Goal: Transaction & Acquisition: Purchase product/service

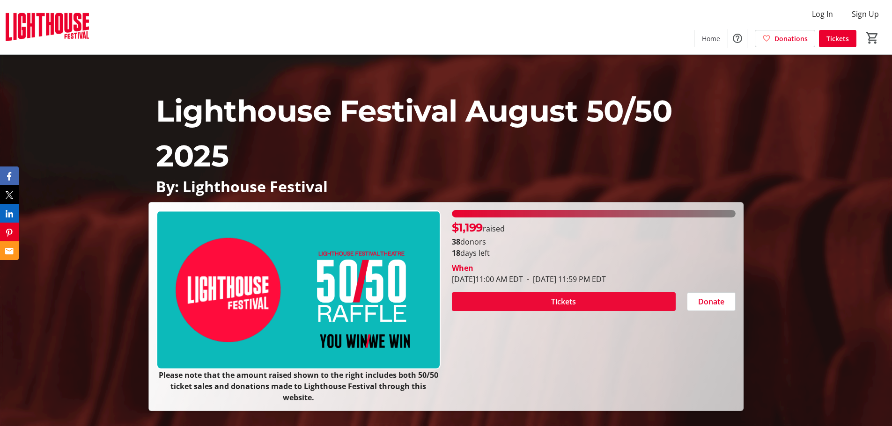
click at [617, 300] on span at bounding box center [564, 302] width 224 height 22
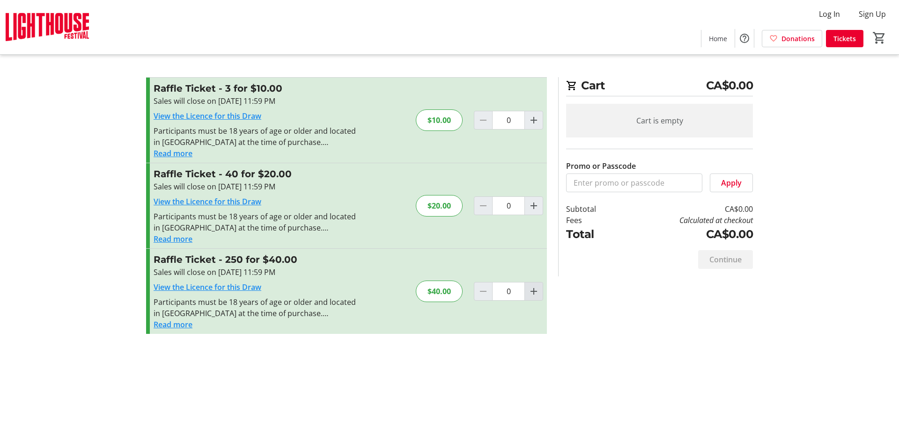
click at [534, 292] on mat-icon "Increment by one" at bounding box center [533, 291] width 11 height 11
type input "1"
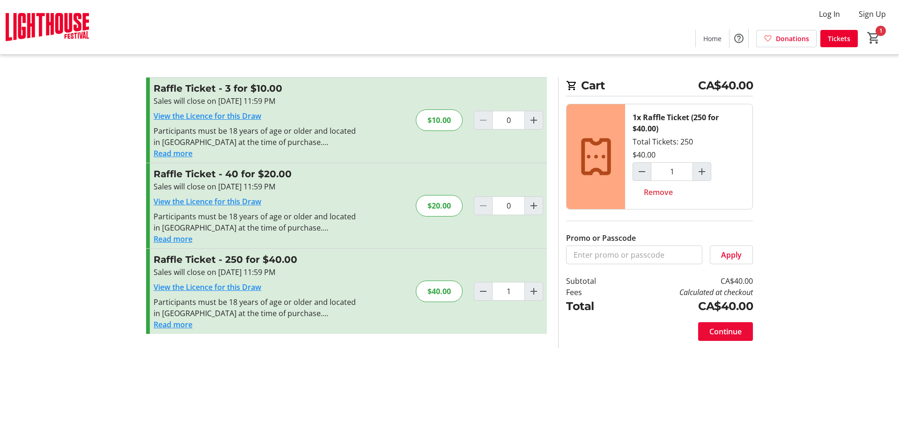
click at [733, 331] on span "Continue" at bounding box center [725, 331] width 32 height 11
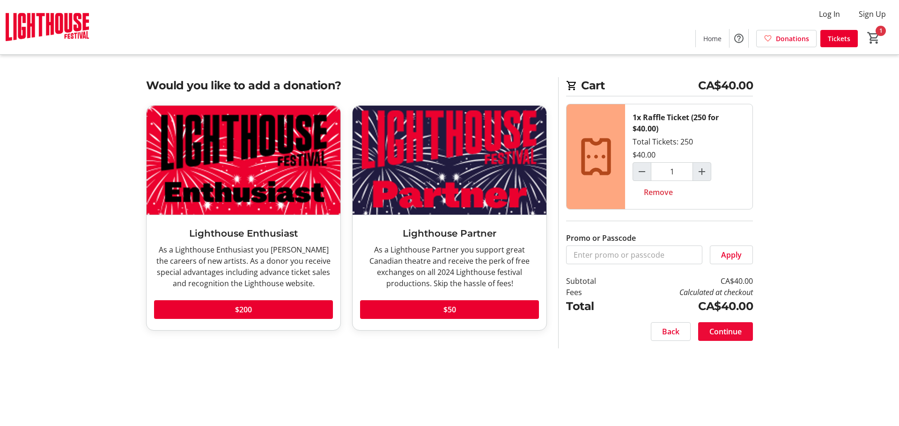
click at [719, 335] on span "Continue" at bounding box center [725, 331] width 32 height 11
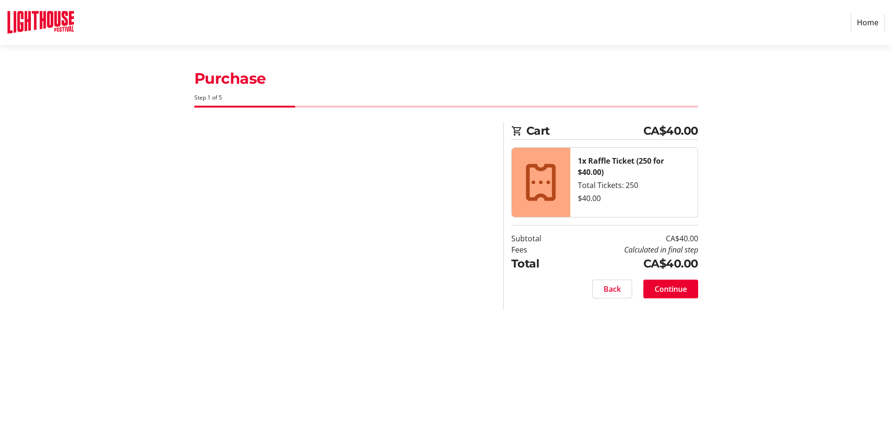
select select "CA"
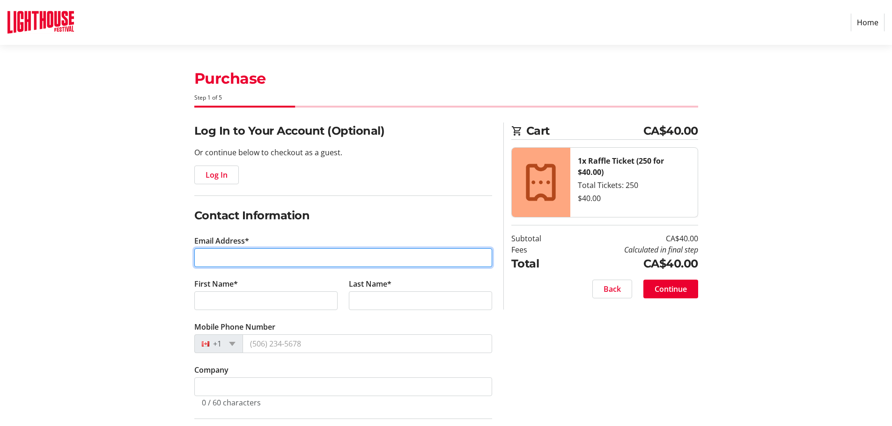
click at [303, 257] on input "Email Address*" at bounding box center [343, 258] width 298 height 19
type input "[EMAIL_ADDRESS][PERSON_NAME][DOMAIN_NAME]"
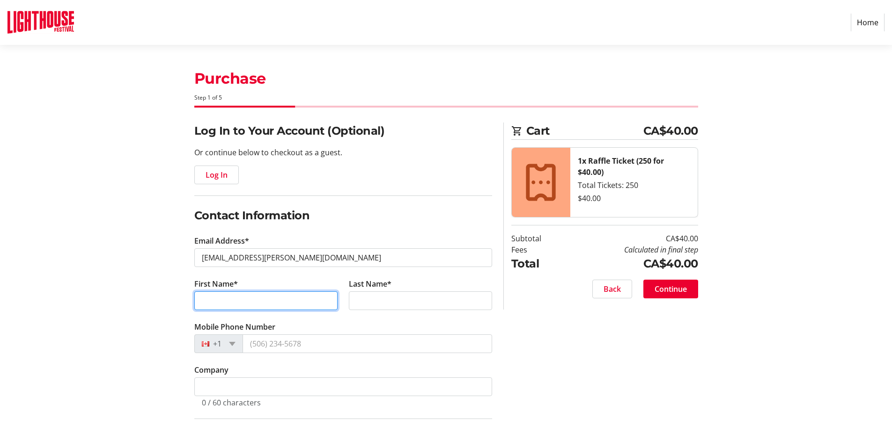
type input "[PERSON_NAME]"
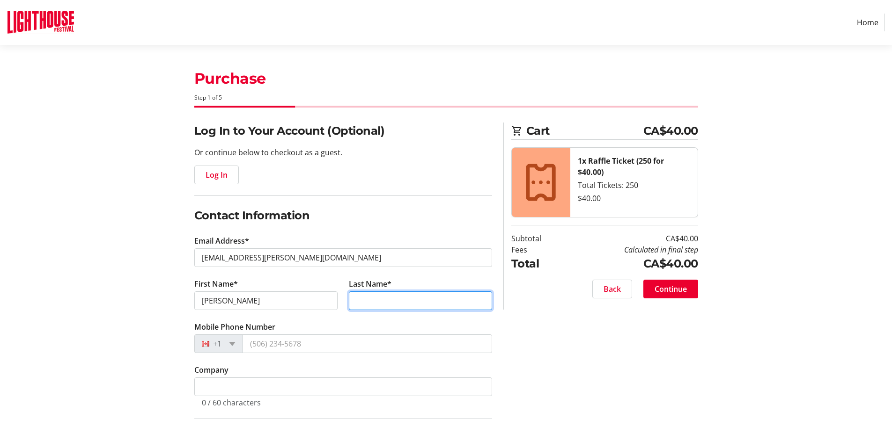
type input "[PERSON_NAME]"
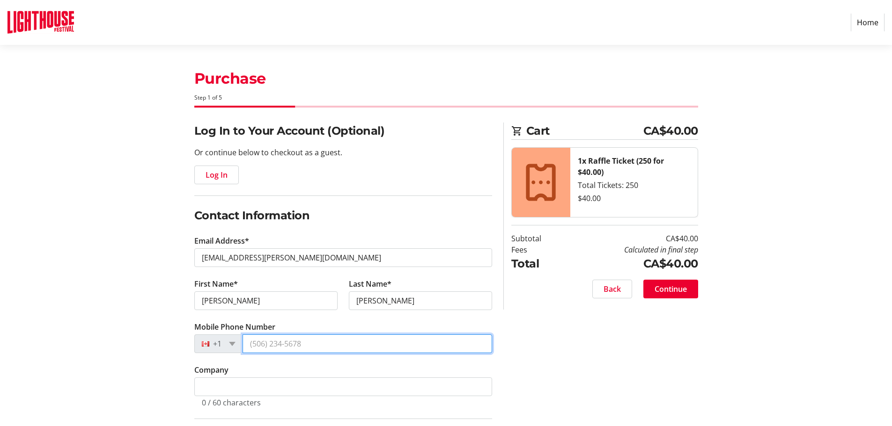
type input "[PHONE_NUMBER]"
type input "[STREET_ADDRESS]"
type input "1310"
type input "[GEOGRAPHIC_DATA]"
select select "ON"
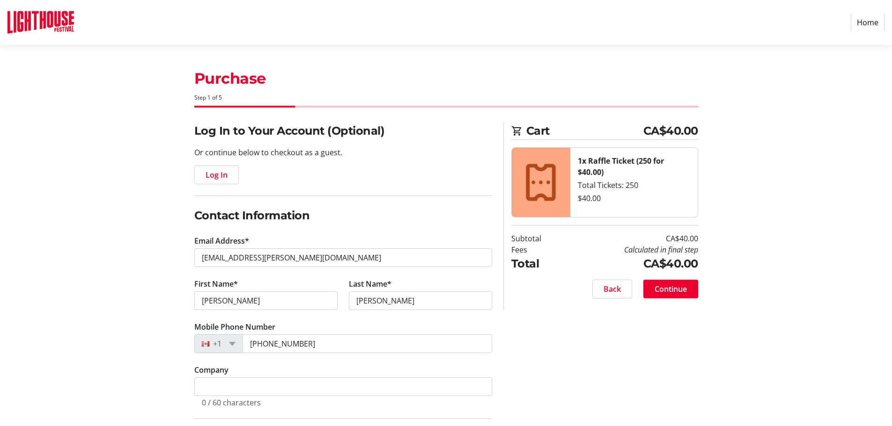
type input "M5A 0E2"
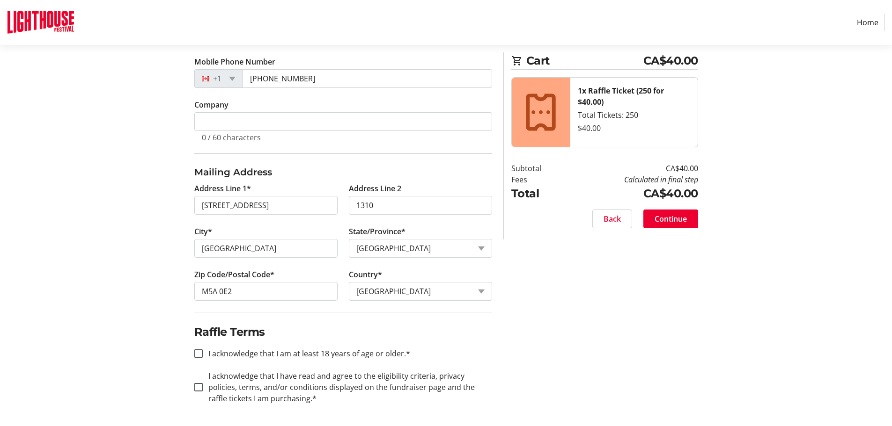
scroll to position [266, 0]
click at [345, 354] on label "I acknowledge that I am at least 18 years of age or older.*" at bounding box center [306, 353] width 207 height 11
click at [203, 354] on input "I acknowledge that I am at least 18 years of age or older.*" at bounding box center [198, 353] width 8 height 8
checkbox input "true"
click at [233, 388] on label "I acknowledge that I have read and agree to the eligibility criteria, privacy p…" at bounding box center [347, 387] width 289 height 34
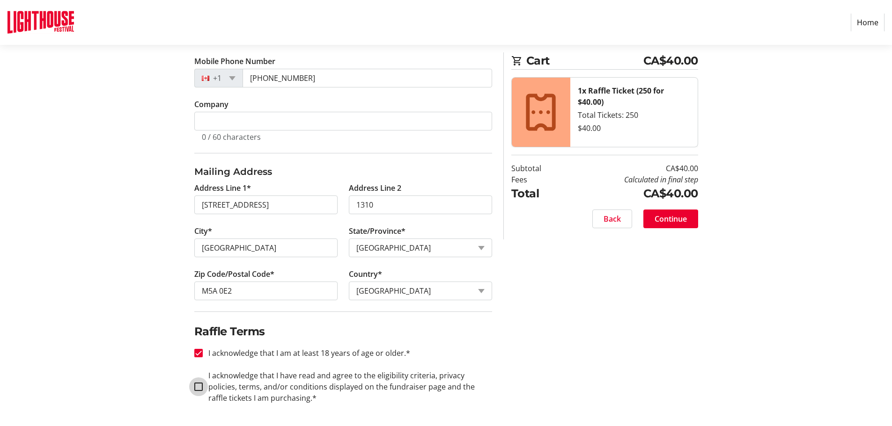
click at [203, 388] on input "I acknowledge that I have read and agree to the eligibility criteria, privacy p…" at bounding box center [198, 387] width 8 height 8
checkbox input "true"
click at [675, 220] on span "Continue" at bounding box center [670, 218] width 32 height 11
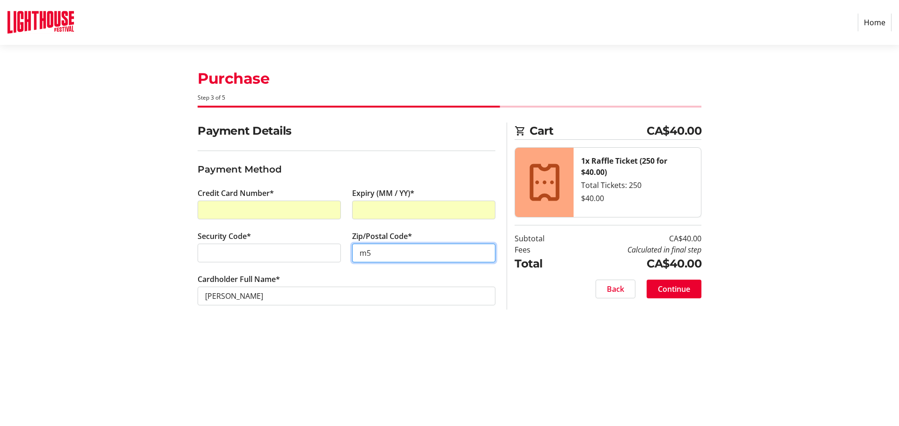
type input "m"
type input "M5A 0E2"
click at [676, 284] on button "Continue" at bounding box center [673, 289] width 55 height 19
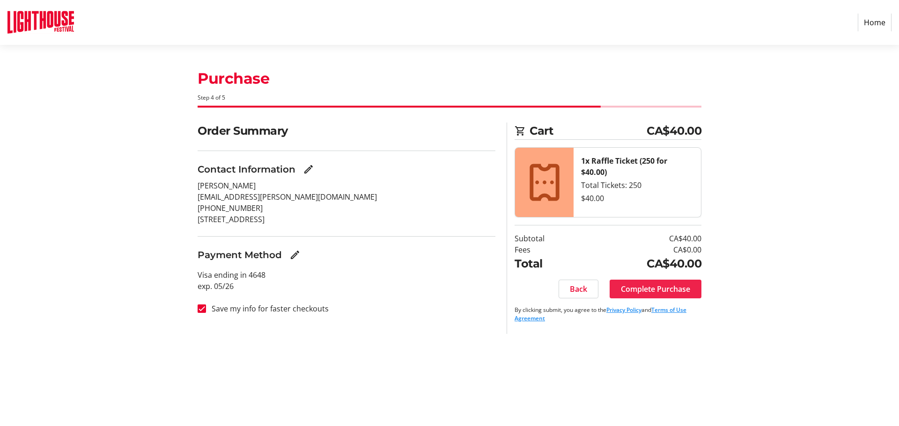
click at [648, 288] on span "Complete Purchase" at bounding box center [655, 289] width 69 height 11
